Goal: Task Accomplishment & Management: Manage account settings

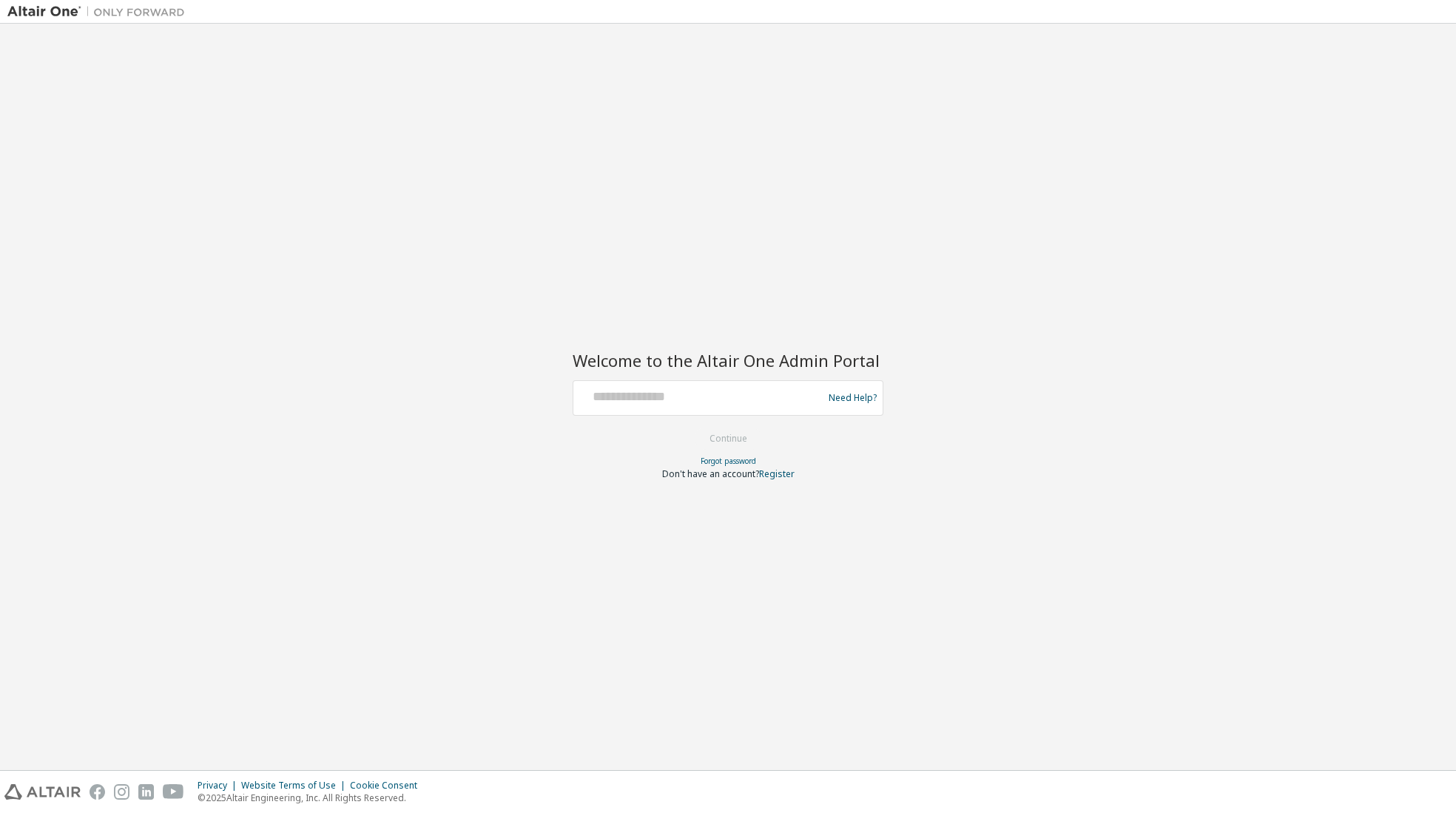
click at [454, 600] on div "Welcome to the Altair One Admin Portal Need Help? Please make sure that you pro…" at bounding box center [727, 396] width 1441 height 732
click at [597, 392] on input "text" at bounding box center [700, 394] width 242 height 21
type input "**********"
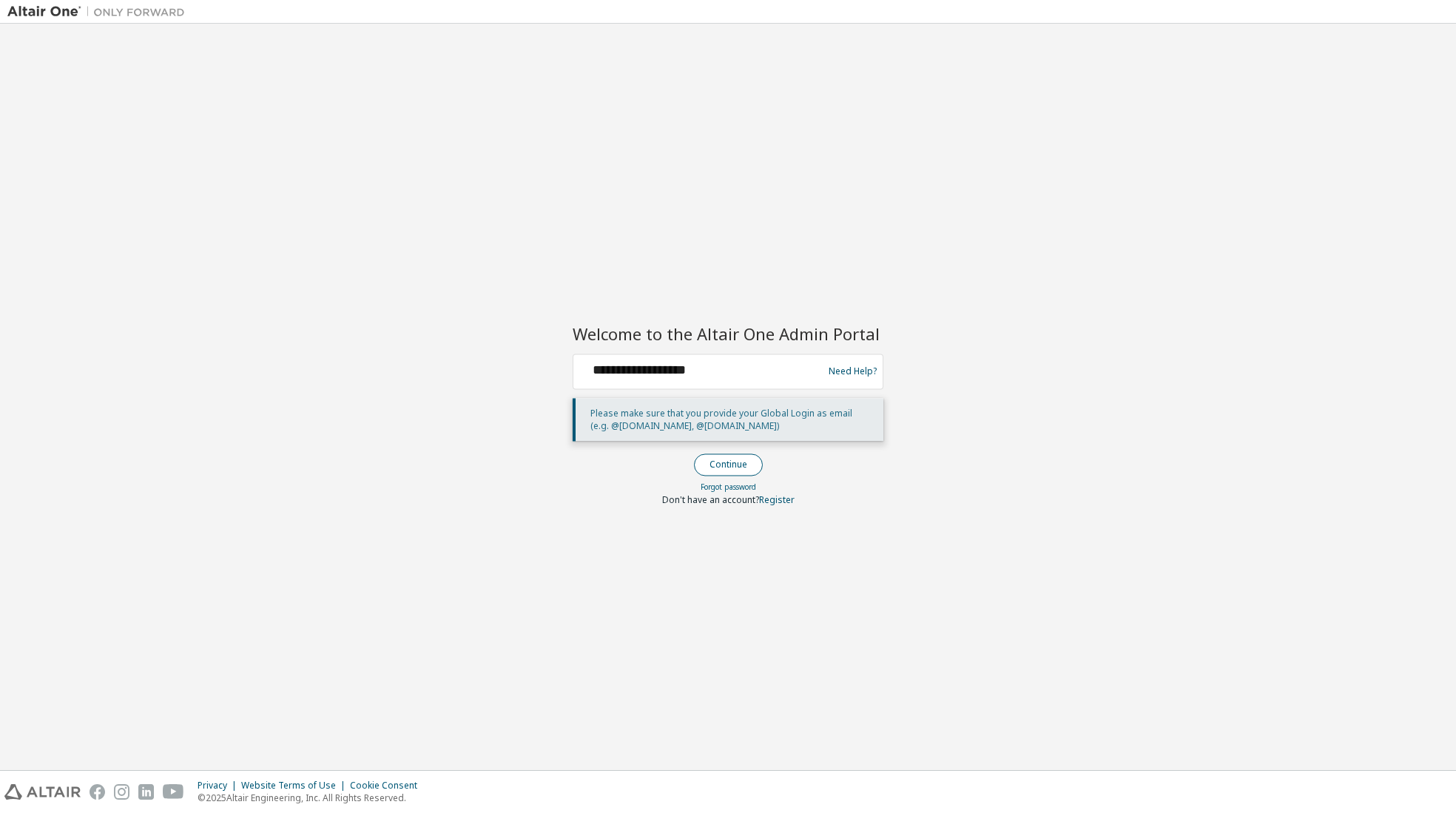
click at [723, 463] on button "Continue" at bounding box center [728, 464] width 69 height 22
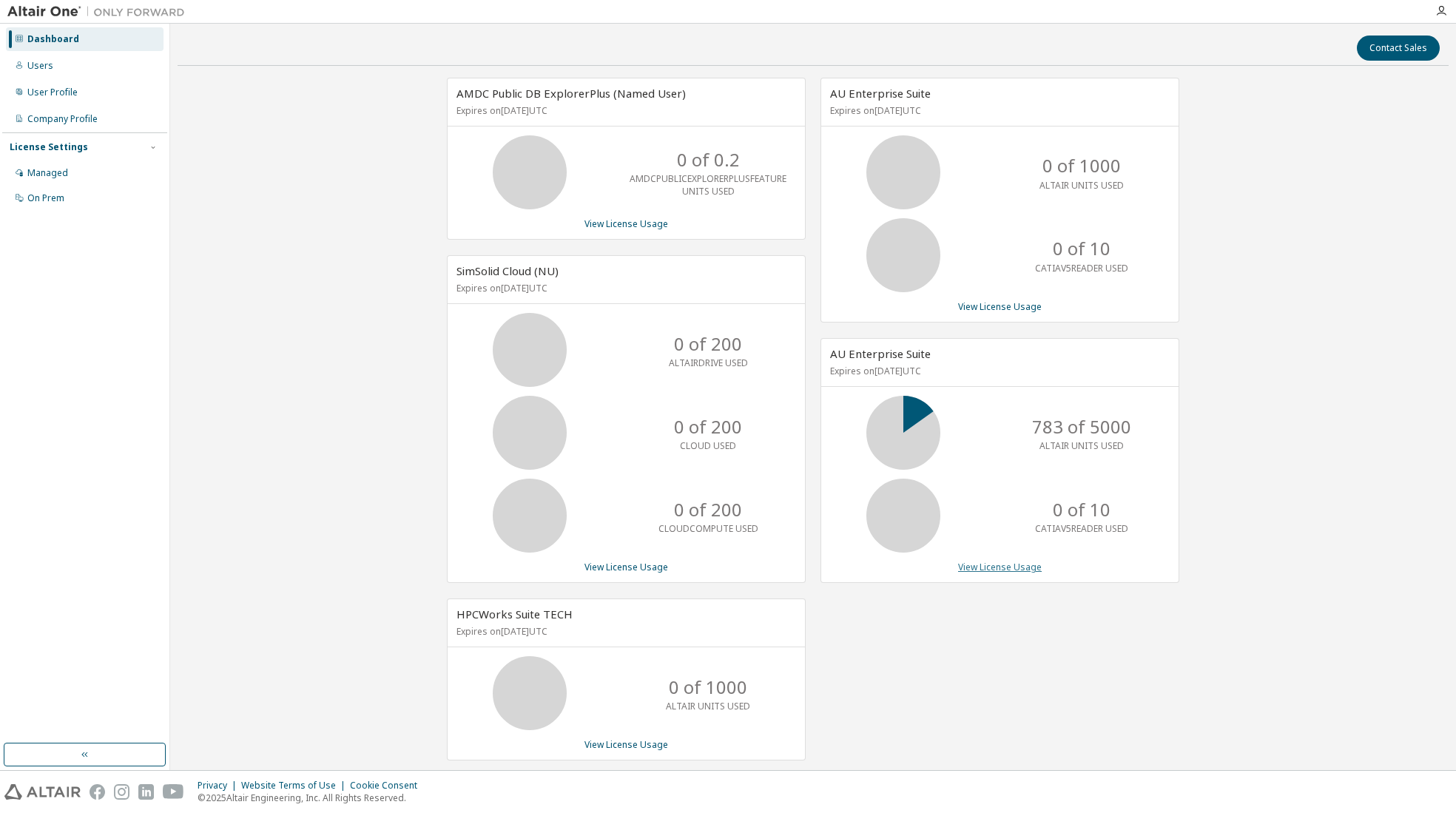
click at [1003, 565] on link "View License Usage" at bounding box center [1000, 567] width 84 height 13
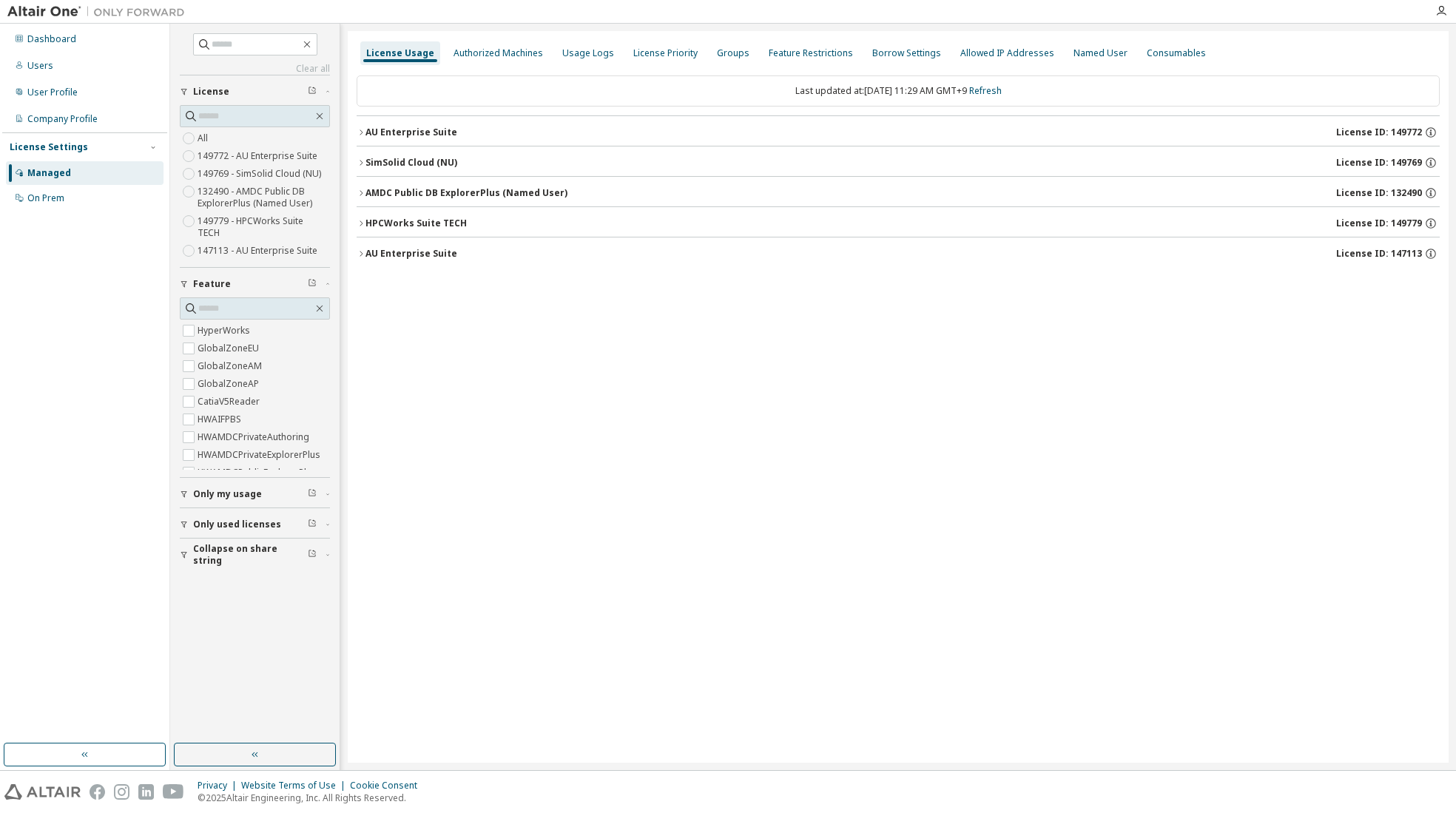
click at [369, 124] on button "AU Enterprise Suite License ID: 149772" at bounding box center [898, 132] width 1083 height 32
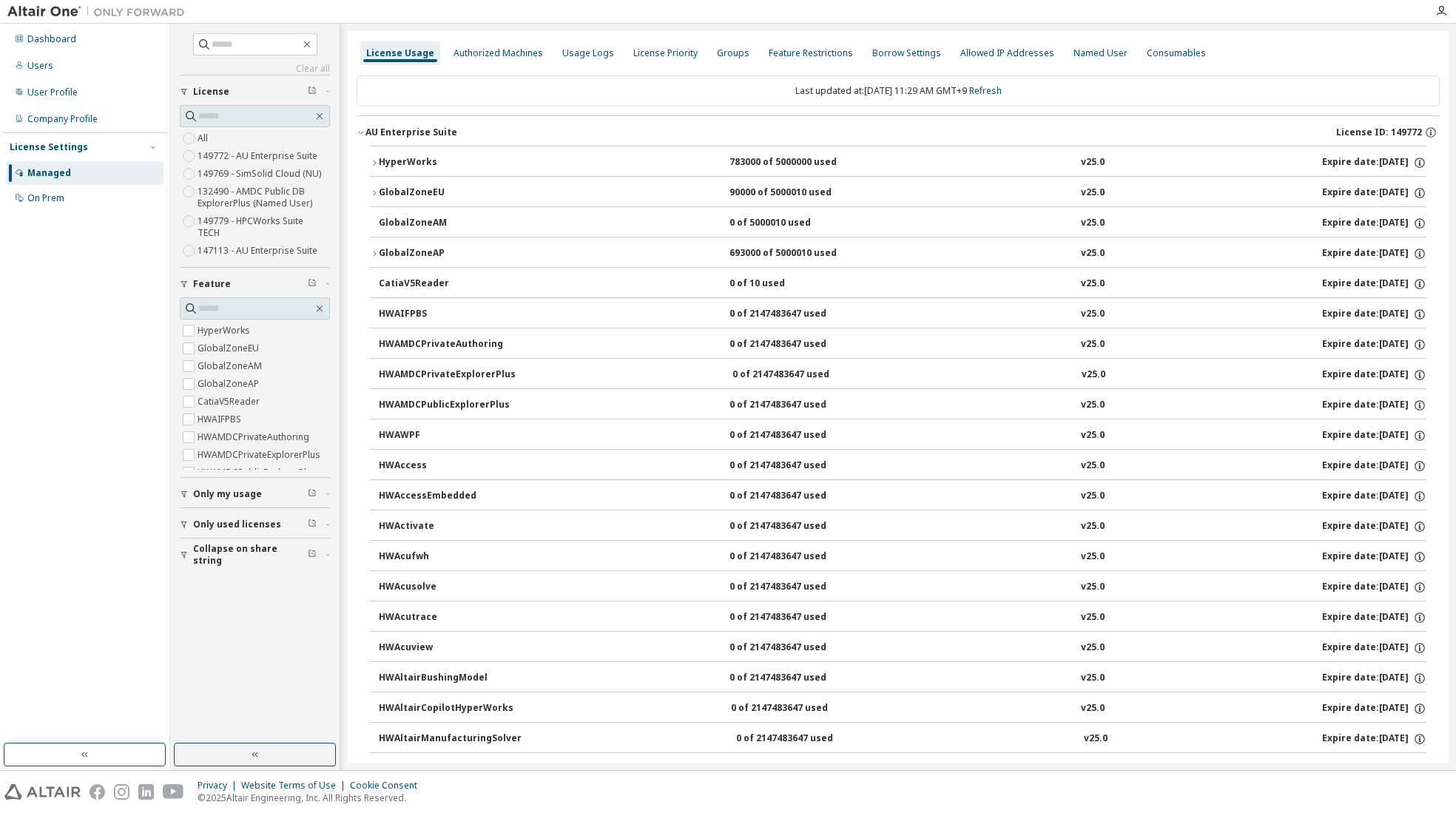
click at [393, 135] on div "AU Enterprise Suite" at bounding box center [411, 132] width 92 height 12
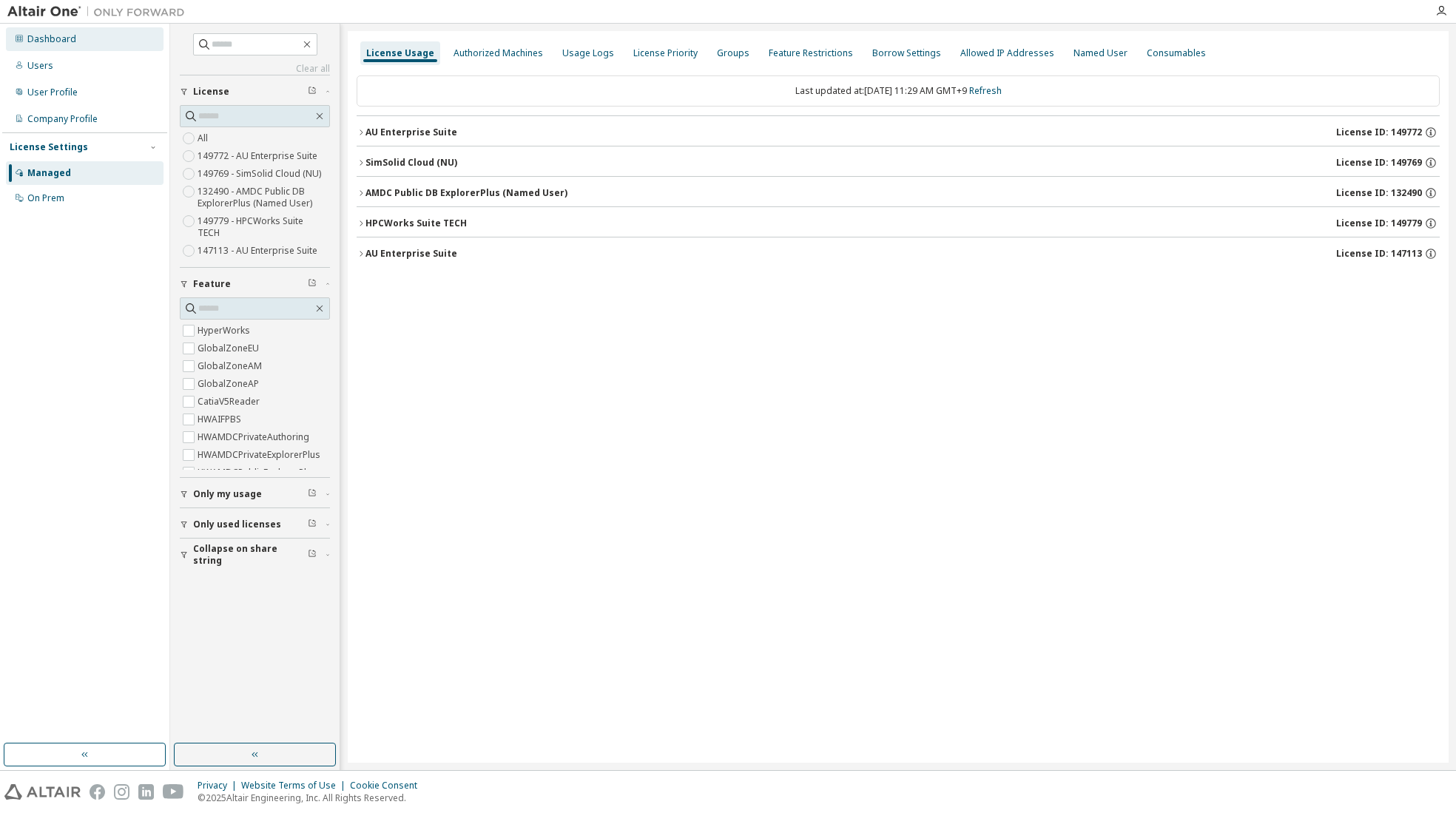
click at [42, 36] on div "Dashboard" at bounding box center [52, 39] width 49 height 12
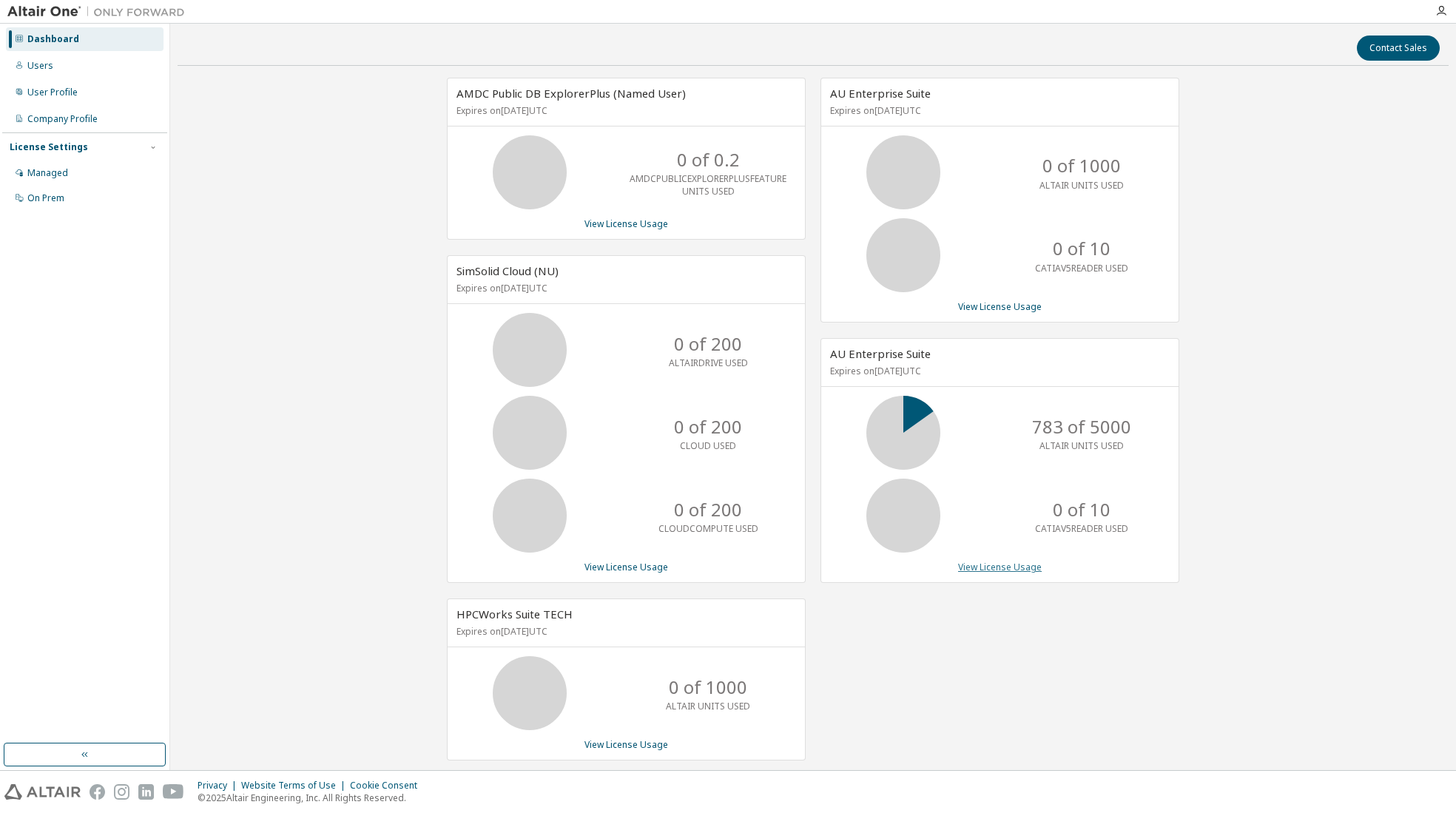
click at [1022, 568] on link "View License Usage" at bounding box center [1000, 567] width 84 height 13
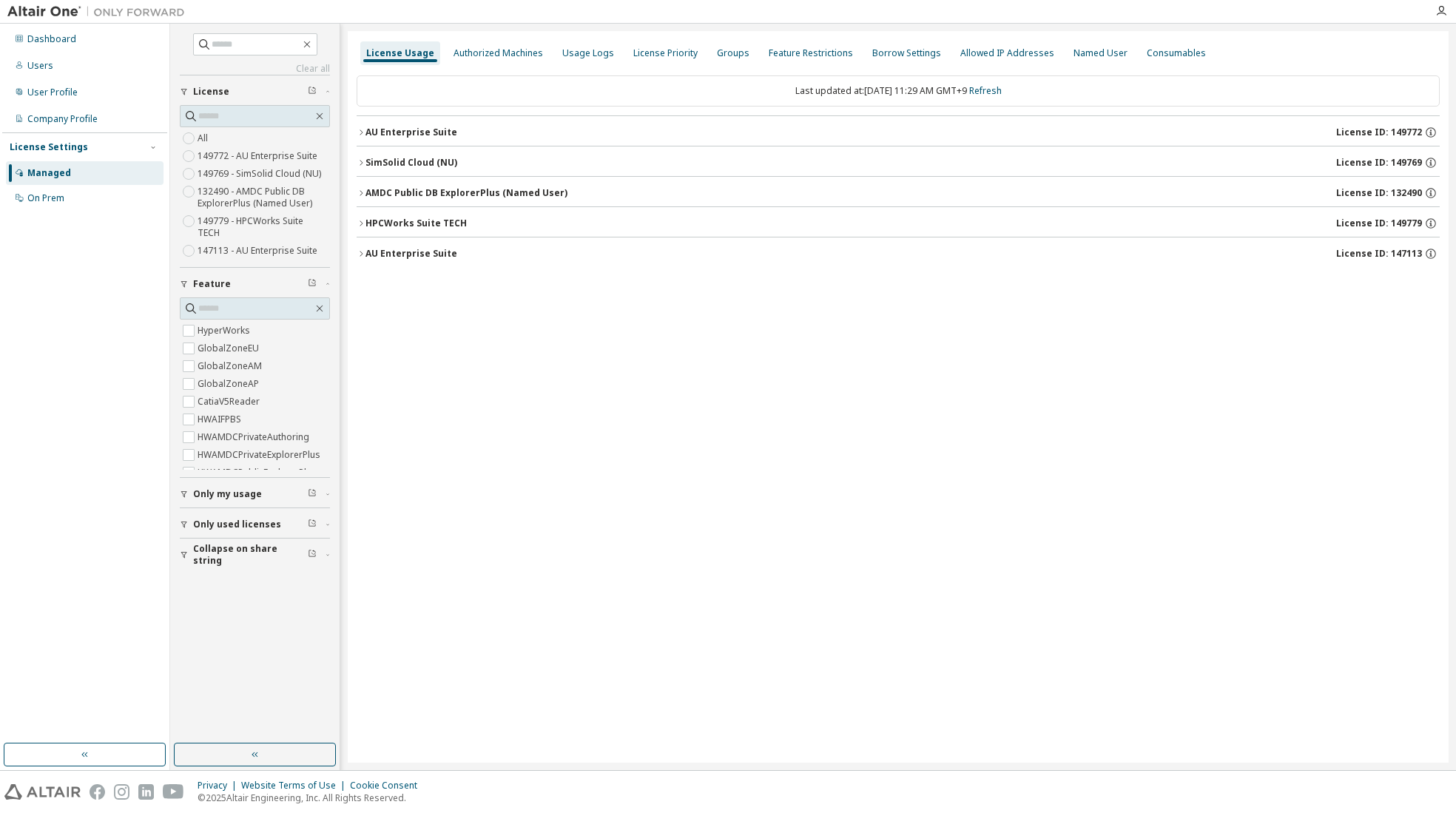
click at [375, 122] on button "AU Enterprise Suite License ID: 149772" at bounding box center [898, 132] width 1083 height 32
